Goal: Find contact information

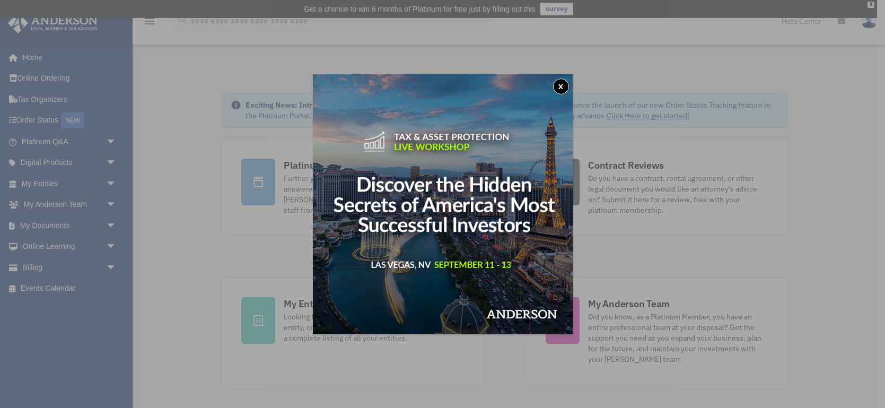
click at [566, 83] on button "x" at bounding box center [561, 87] width 16 height 16
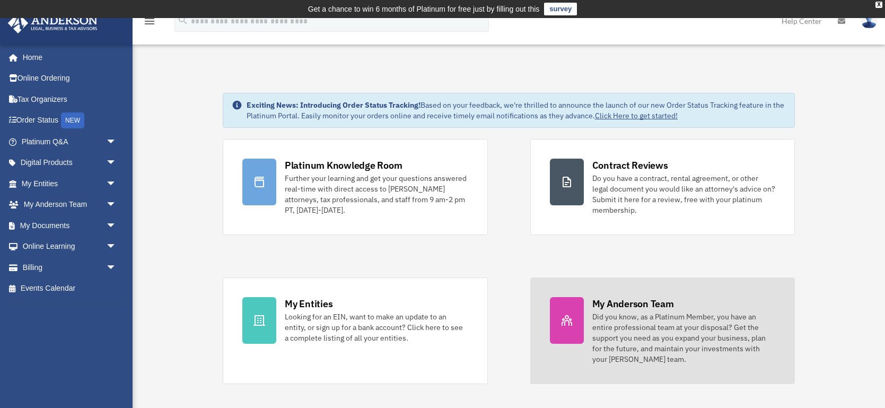
click at [644, 306] on div "My Anderson Team" at bounding box center [634, 303] width 82 height 13
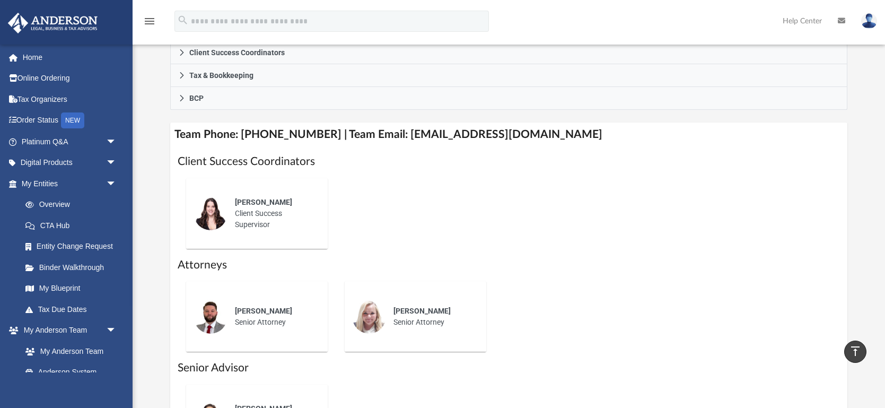
scroll to position [335, 0]
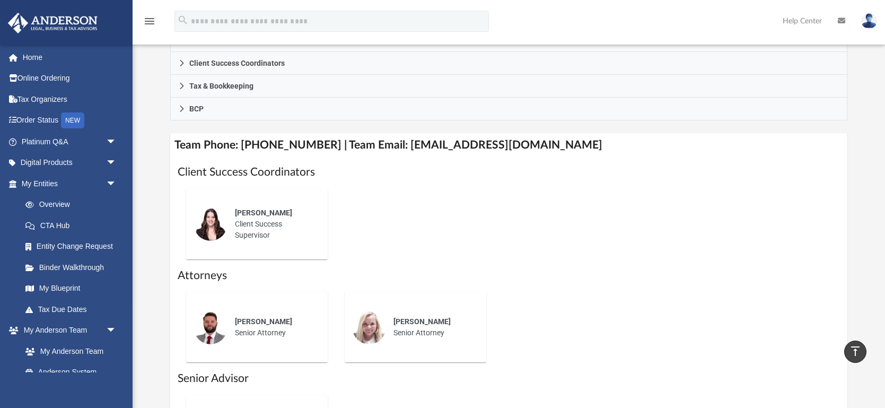
click at [270, 213] on span "[PERSON_NAME]" at bounding box center [263, 212] width 57 height 8
drag, startPoint x: 389, startPoint y: 143, endPoint x: 557, endPoint y: 142, distance: 167.1
click at [557, 142] on h4 "Team Phone: [PHONE_NUMBER] | Team Email: [EMAIL_ADDRESS][DOMAIN_NAME]" at bounding box center [508, 145] width 677 height 24
copy h4 "[EMAIL_ADDRESS][DOMAIN_NAME]"
